Goal: Information Seeking & Learning: Learn about a topic

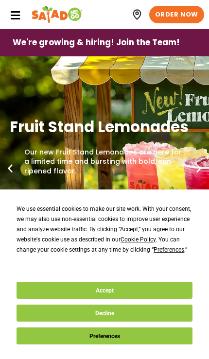
click at [159, 289] on button "Accept" at bounding box center [105, 290] width 176 height 17
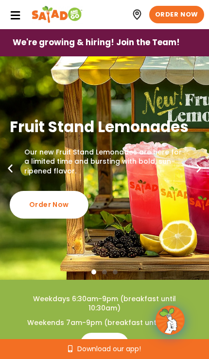
click at [13, 14] on icon at bounding box center [15, 15] width 11 height 11
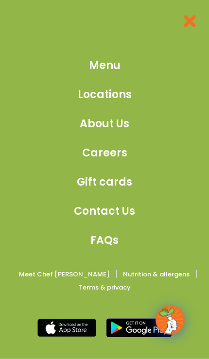
scroll to position [1520, 0]
click at [114, 64] on span "Menu" at bounding box center [105, 65] width 32 height 16
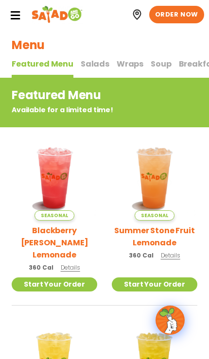
click at [153, 65] on span "Soup" at bounding box center [161, 63] width 20 height 11
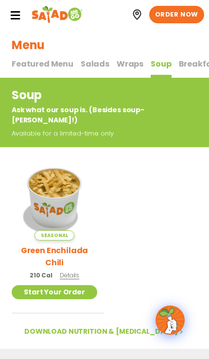
click at [92, 65] on span "Salads" at bounding box center [95, 63] width 29 height 11
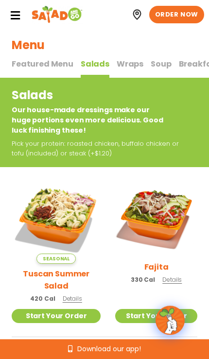
click at [155, 64] on span "Soup" at bounding box center [161, 63] width 20 height 11
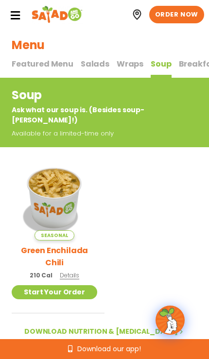
click at [92, 61] on span "Salads" at bounding box center [95, 63] width 29 height 11
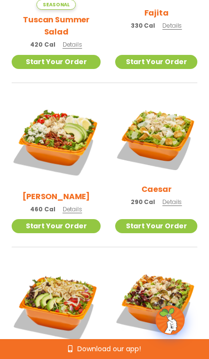
scroll to position [255, 0]
